Goal: Find specific page/section: Find specific page/section

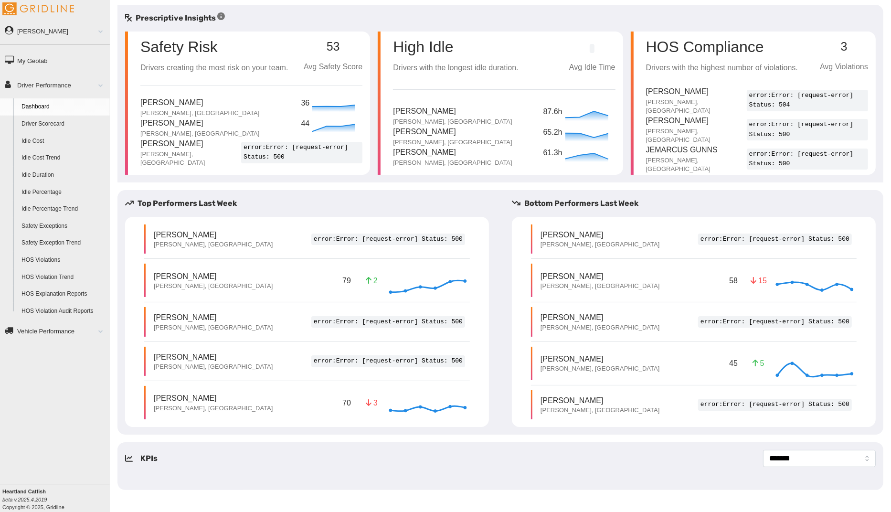
click at [54, 333] on link "Vehicle Performance" at bounding box center [55, 330] width 110 height 21
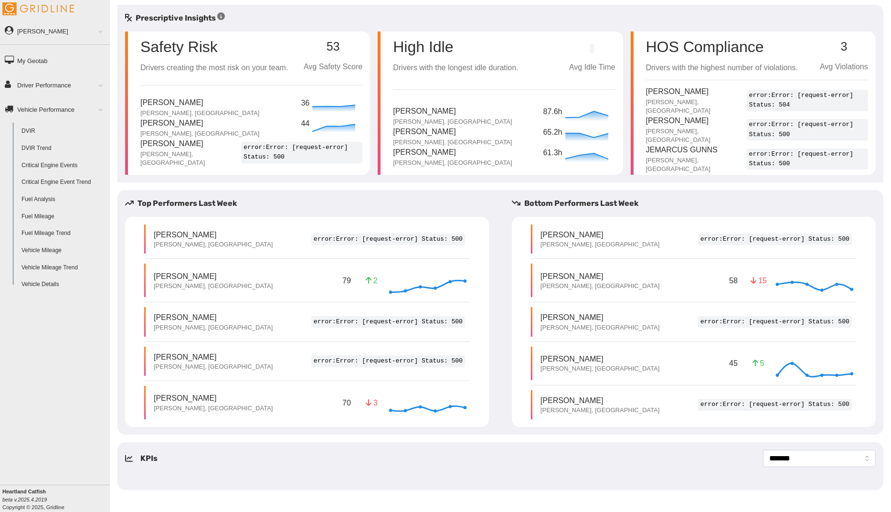
click at [61, 84] on link "Driver Performance" at bounding box center [55, 84] width 110 height 21
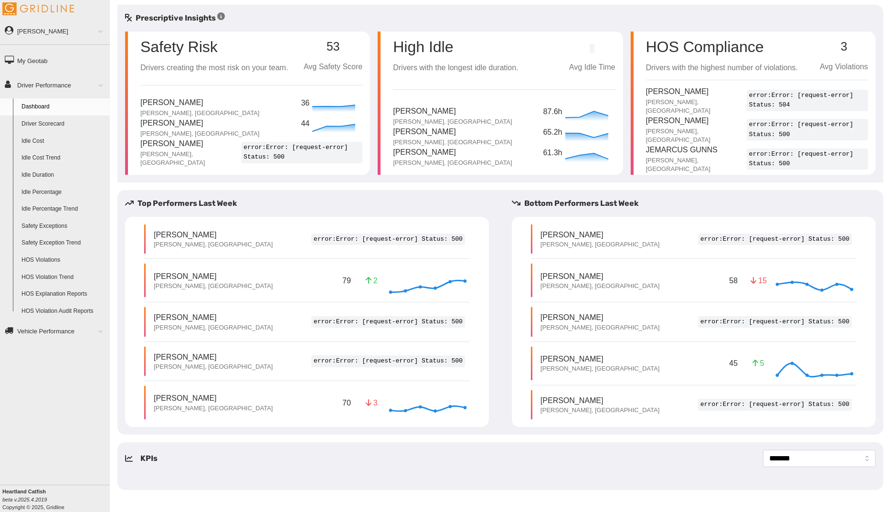
click at [63, 124] on link "Driver Scorecard" at bounding box center [63, 124] width 93 height 17
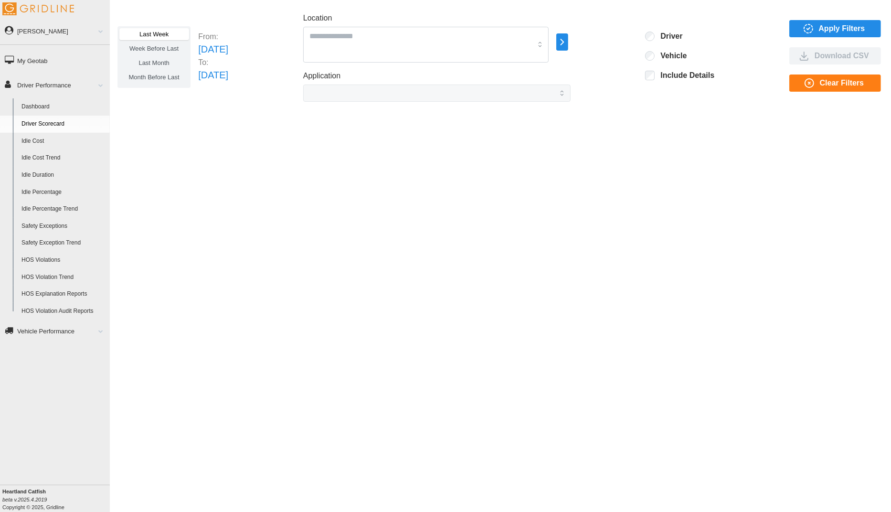
click at [437, 152] on div "Last Week Week Before Last Last Month Month Before Last From: Sun Aug 24 2025 T…" at bounding box center [500, 249] width 781 height 488
click at [39, 105] on link "Dashboard" at bounding box center [63, 106] width 93 height 17
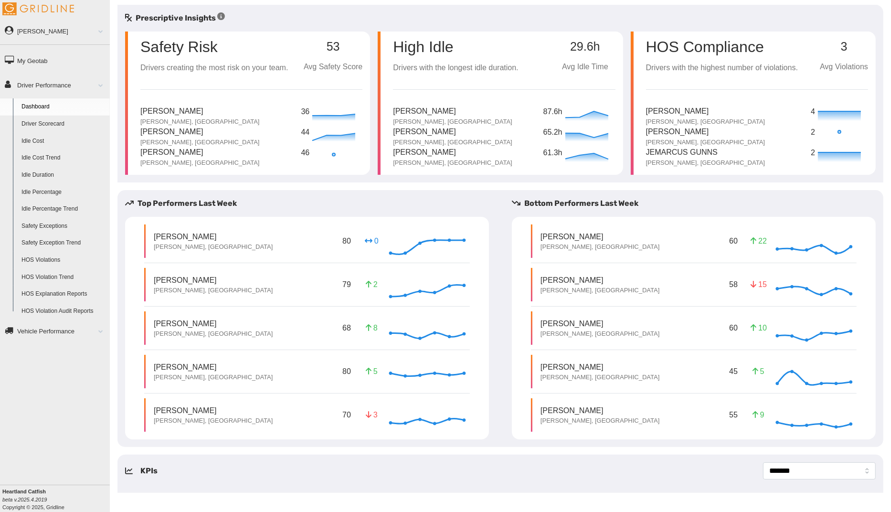
click at [53, 124] on link "Driver Scorecard" at bounding box center [63, 124] width 93 height 17
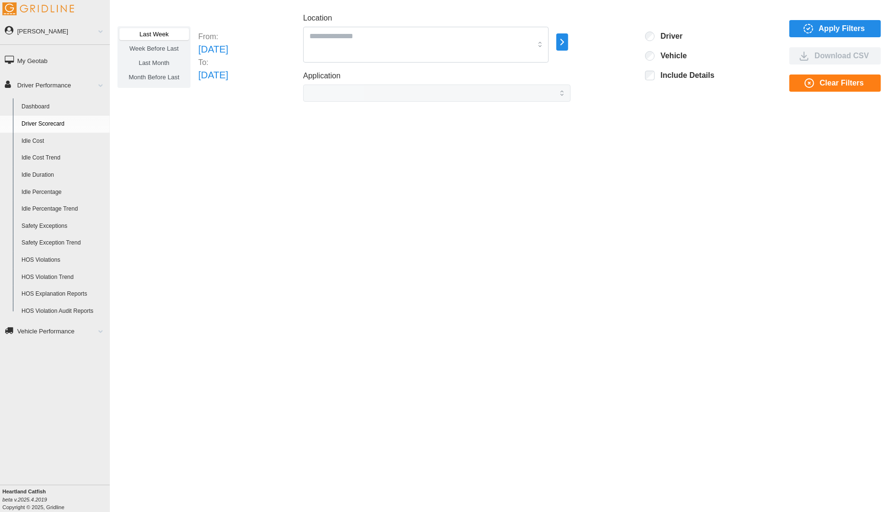
click at [478, 201] on div "Last Week Week Before Last Last Month Month Before Last From: Sun Aug 24 2025 T…" at bounding box center [500, 249] width 781 height 488
click at [836, 29] on span "Apply Filters" at bounding box center [842, 29] width 46 height 16
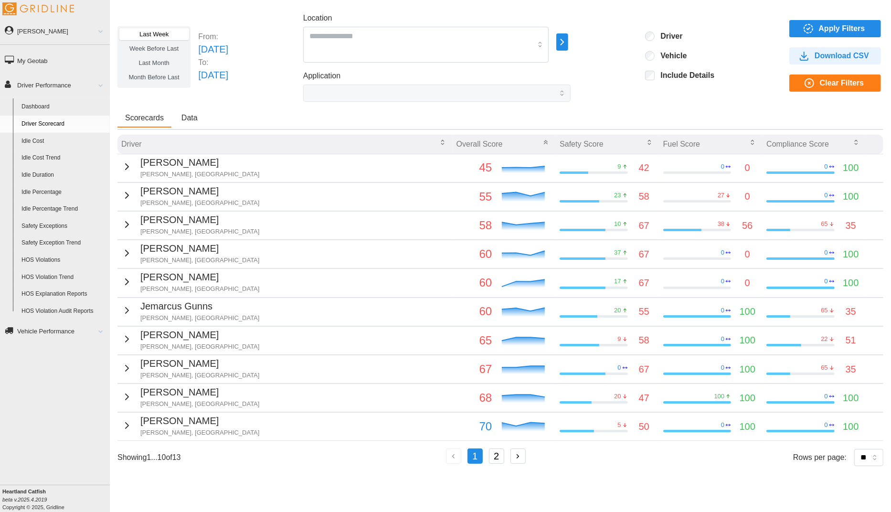
click at [283, 104] on div "Last Week Week Before Last Last Month Month Before Last From: [DATE] To: [DATE]…" at bounding box center [500, 249] width 781 height 488
click at [255, 118] on div "Scorecards Data" at bounding box center [500, 119] width 766 height 21
click at [64, 329] on link "Vehicle Performance" at bounding box center [55, 330] width 110 height 21
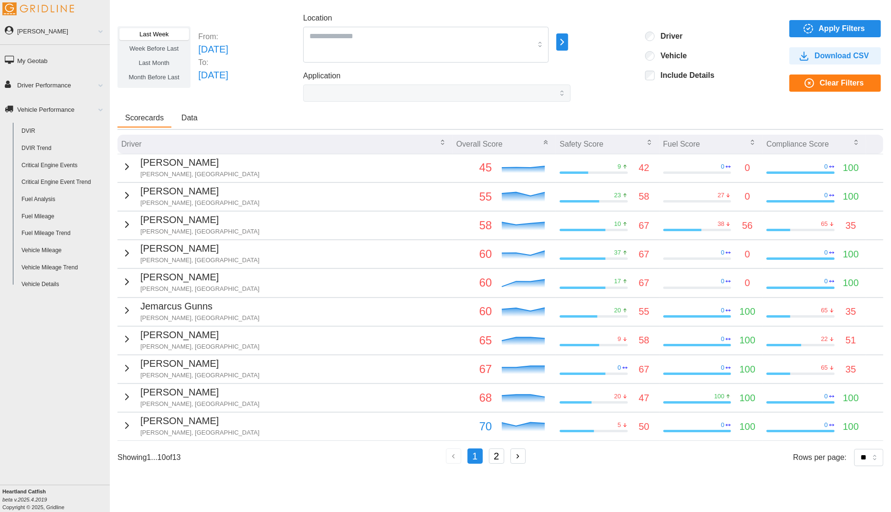
click at [60, 85] on link "Driver Performance" at bounding box center [55, 84] width 110 height 21
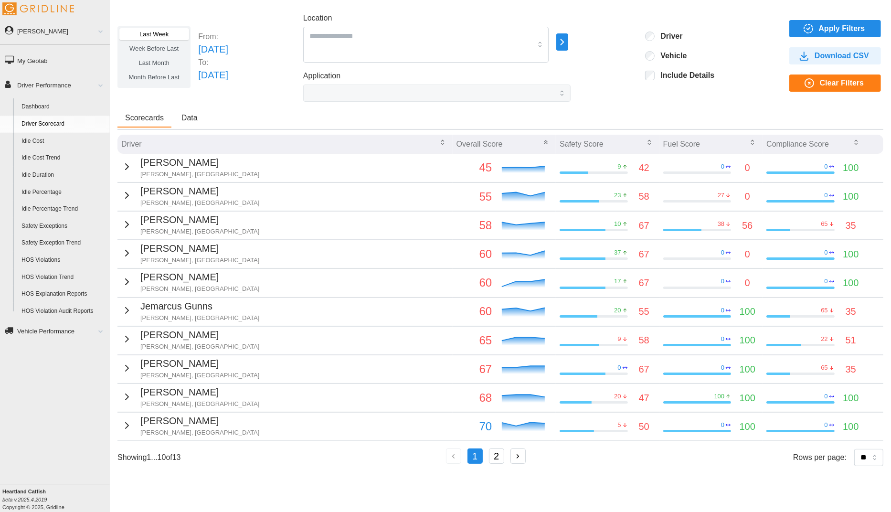
click at [67, 109] on link "Dashboard" at bounding box center [63, 106] width 93 height 17
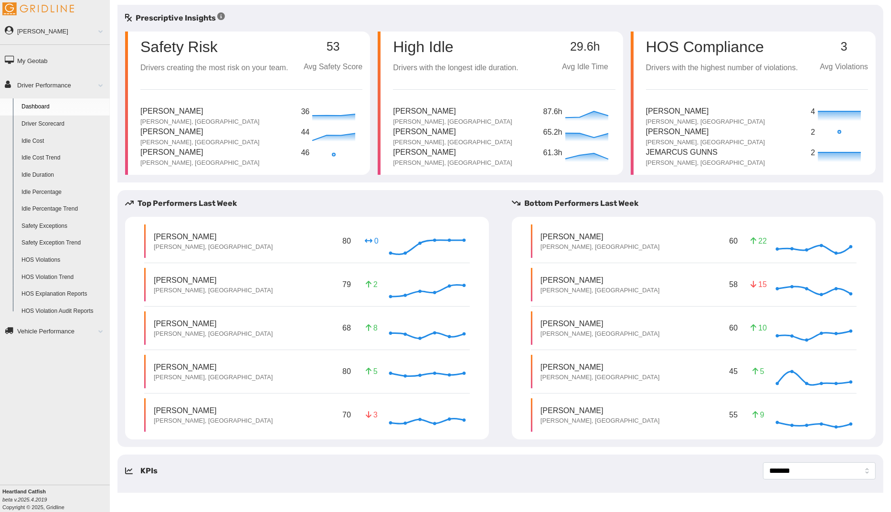
click at [53, 124] on link "Driver Scorecard" at bounding box center [63, 124] width 93 height 17
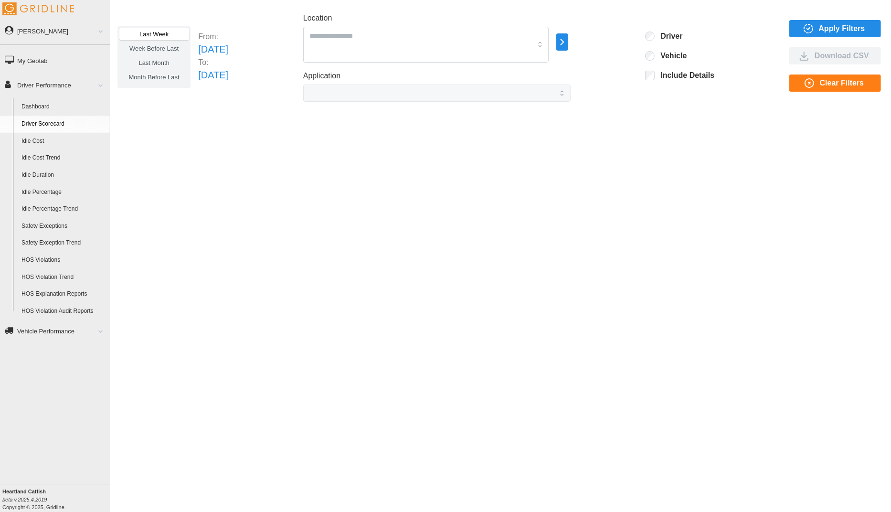
click at [861, 29] on span "Apply Filters" at bounding box center [842, 29] width 46 height 16
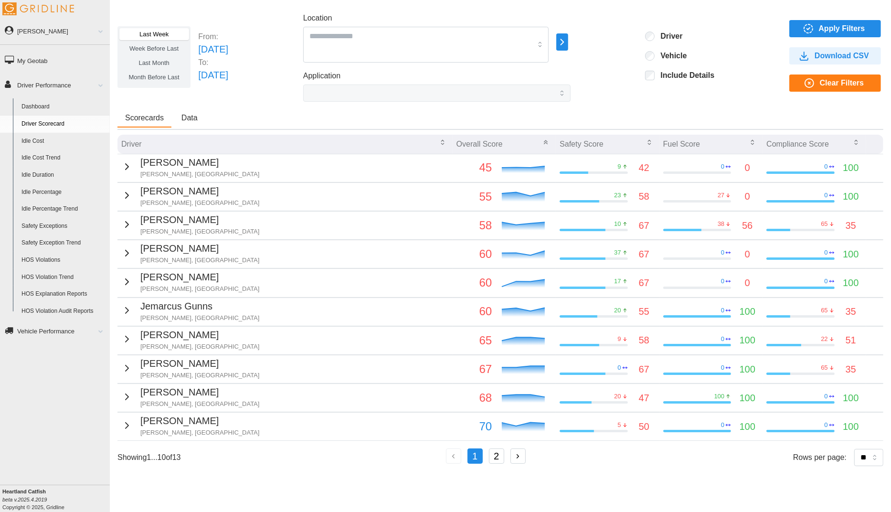
click at [364, 110] on div "Scorecards Data" at bounding box center [500, 119] width 766 height 21
click at [295, 106] on div "Last Week Week Before Last Last Month Month Before Last From: [DATE] To: [DATE]…" at bounding box center [500, 249] width 781 height 488
